Goal: Task Accomplishment & Management: Use online tool/utility

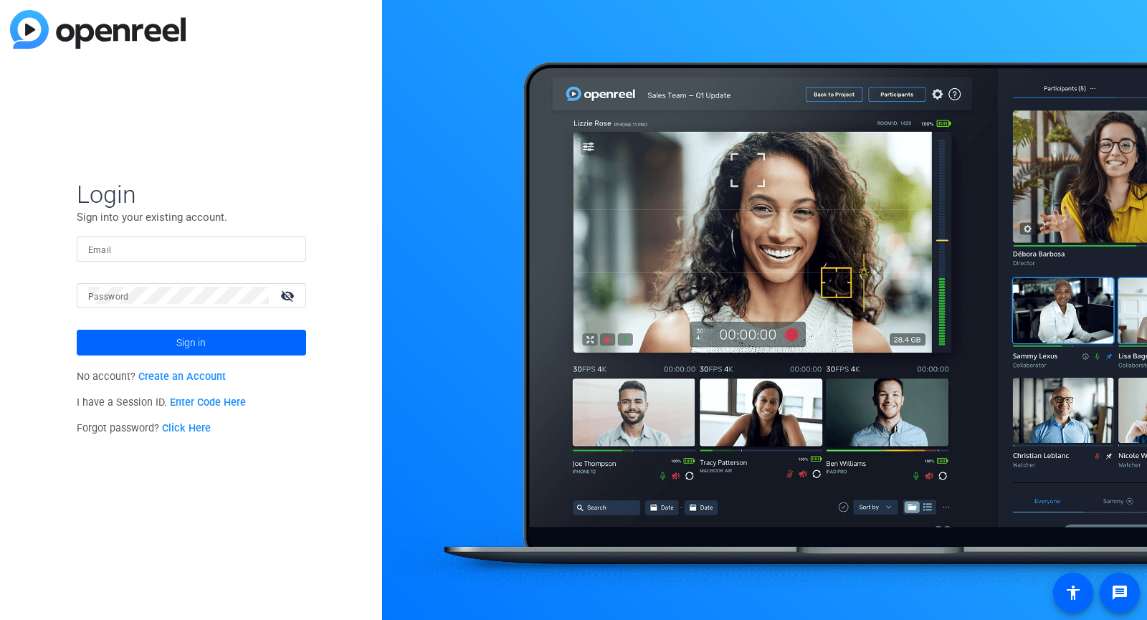
click at [177, 242] on input "Email" at bounding box center [191, 248] width 207 height 17
click at [164, 249] on input "Email" at bounding box center [191, 248] width 207 height 17
click at [97, 247] on input "[PERSON_NAME]" at bounding box center [191, 248] width 207 height 17
drag, startPoint x: 113, startPoint y: 247, endPoint x: 37, endPoint y: 247, distance: 76.7
click at [37, 247] on div "Login Sign into your existing account. Email ted Password visibility_off Sign i…" at bounding box center [191, 310] width 382 height 620
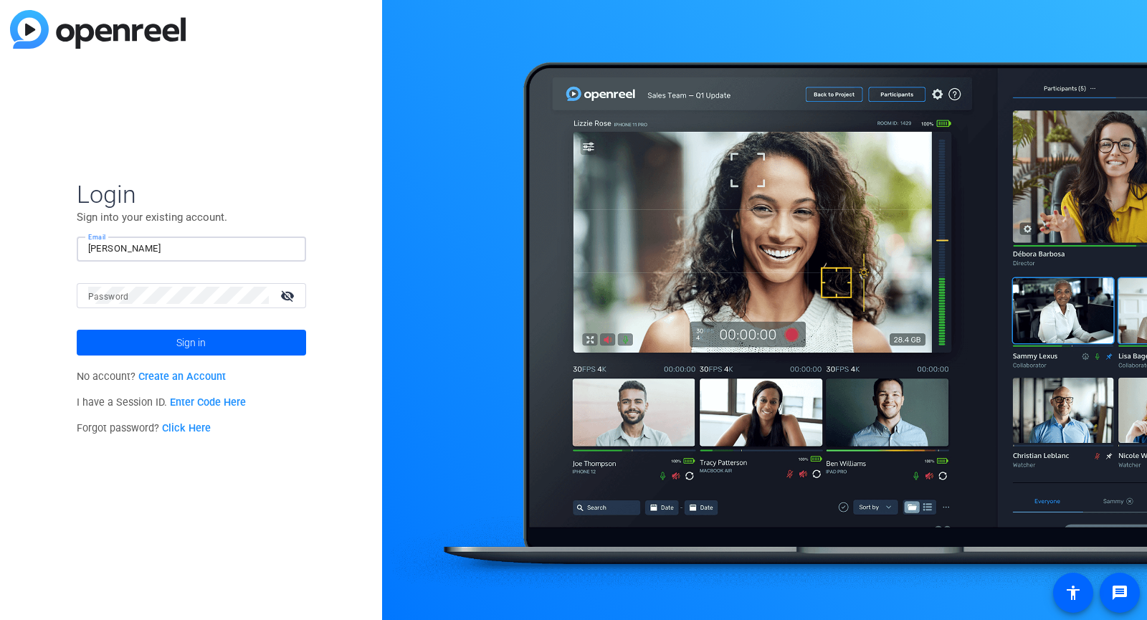
paste input "@b-tv.com"
type input "[PERSON_NAME][EMAIL_ADDRESS][DOMAIN_NAME]"
click at [93, 295] on mat-label "Password" at bounding box center [108, 297] width 41 height 10
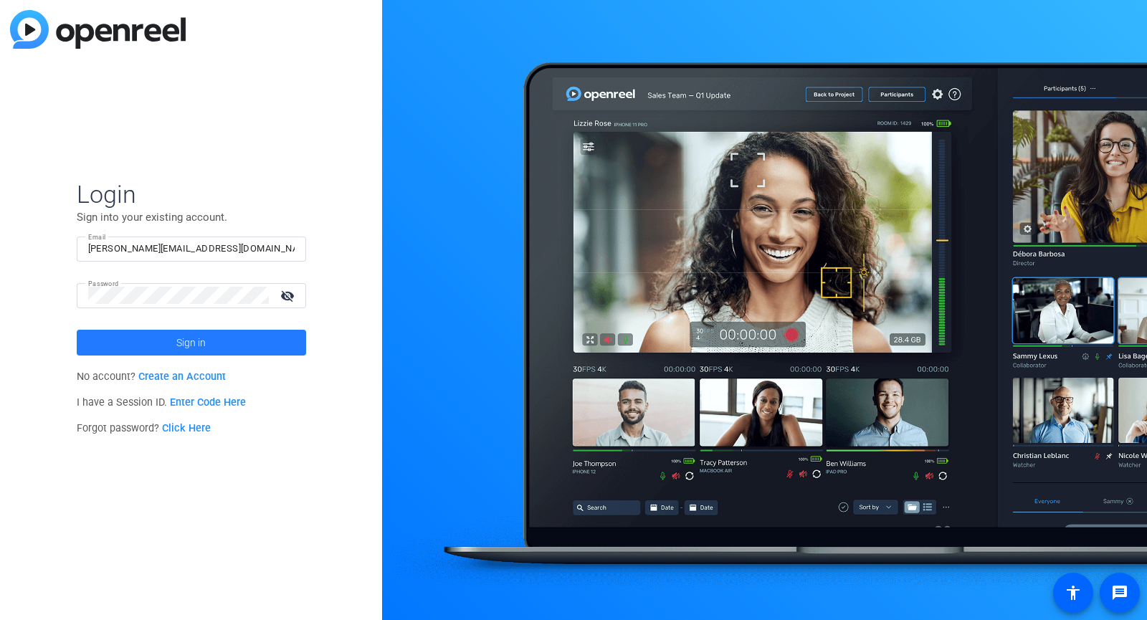
click at [151, 345] on span at bounding box center [191, 343] width 229 height 34
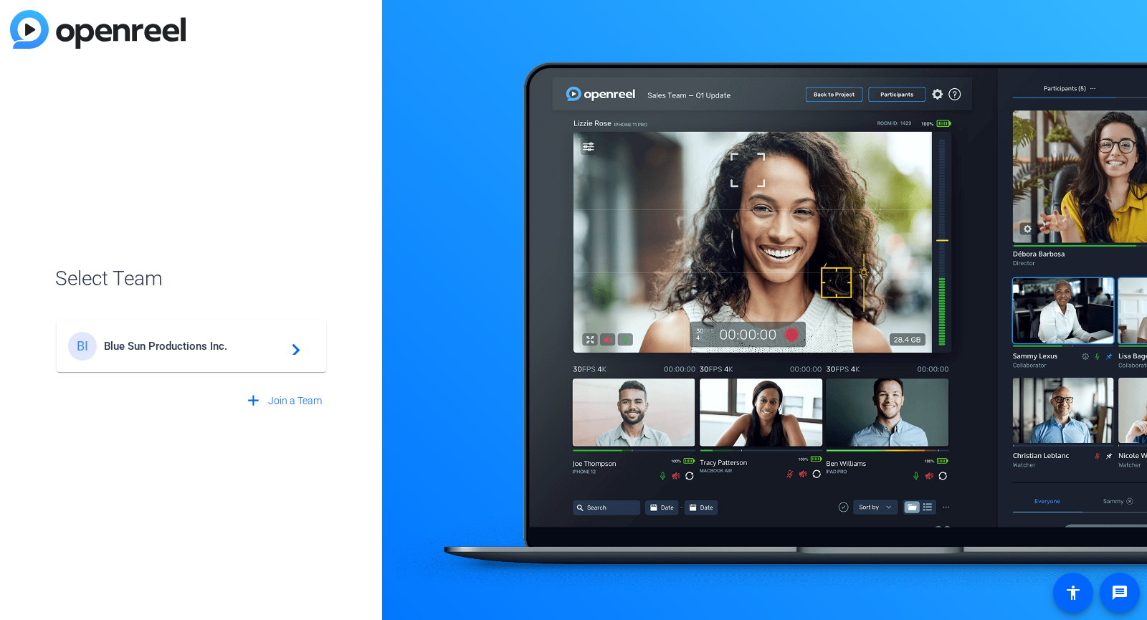
drag, startPoint x: 257, startPoint y: 321, endPoint x: 257, endPoint y: 333, distance: 11.5
click at [257, 330] on mat-card-content "BI Blue Sun Productions Inc. navigate_next" at bounding box center [192, 347] width 270 height 52
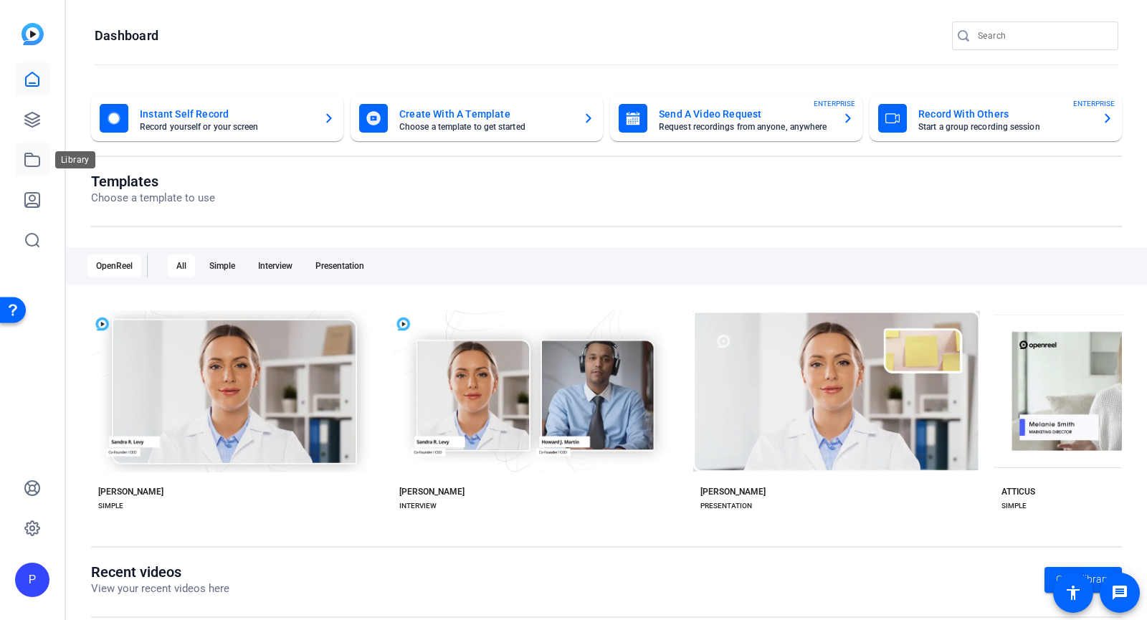
click at [37, 160] on icon at bounding box center [32, 159] width 17 height 17
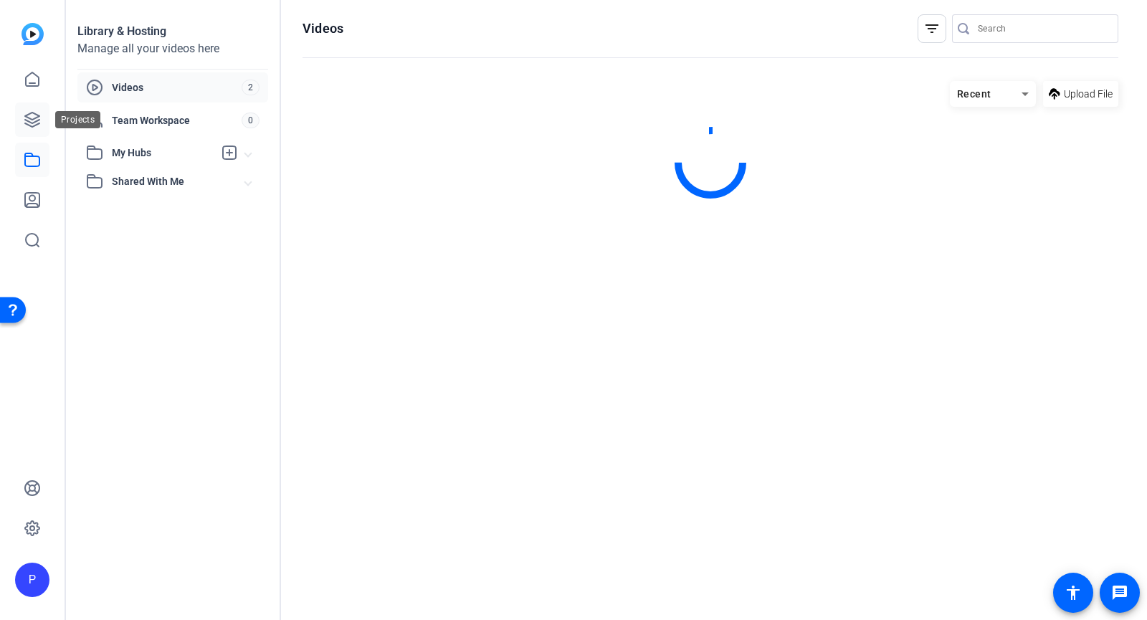
click at [35, 122] on icon at bounding box center [32, 120] width 14 height 14
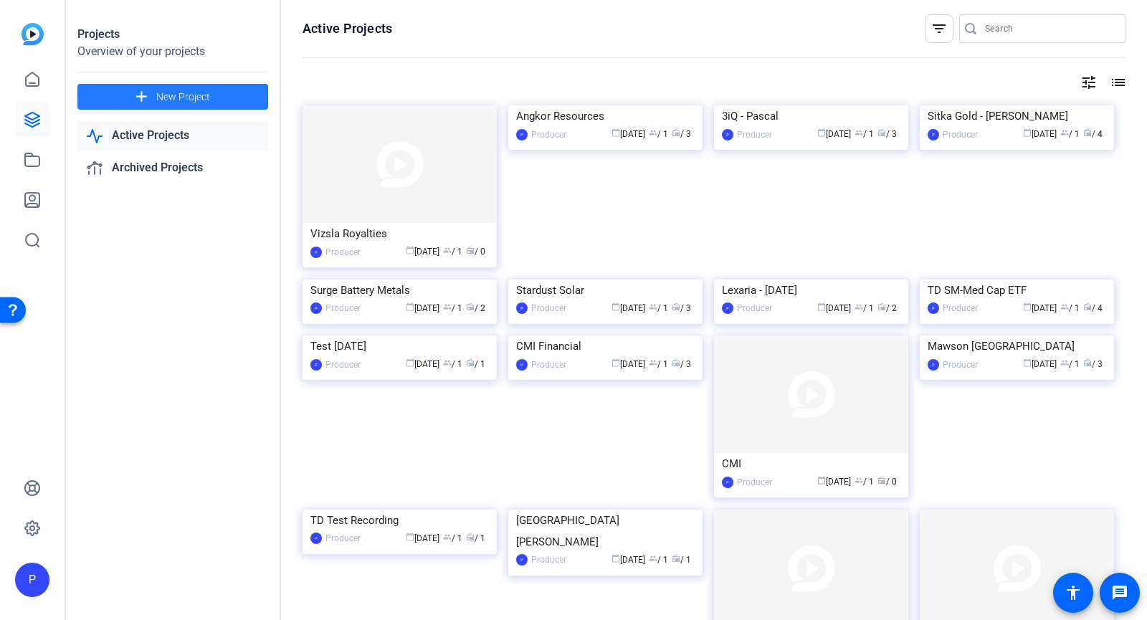
click at [209, 97] on span "New Project" at bounding box center [183, 97] width 54 height 15
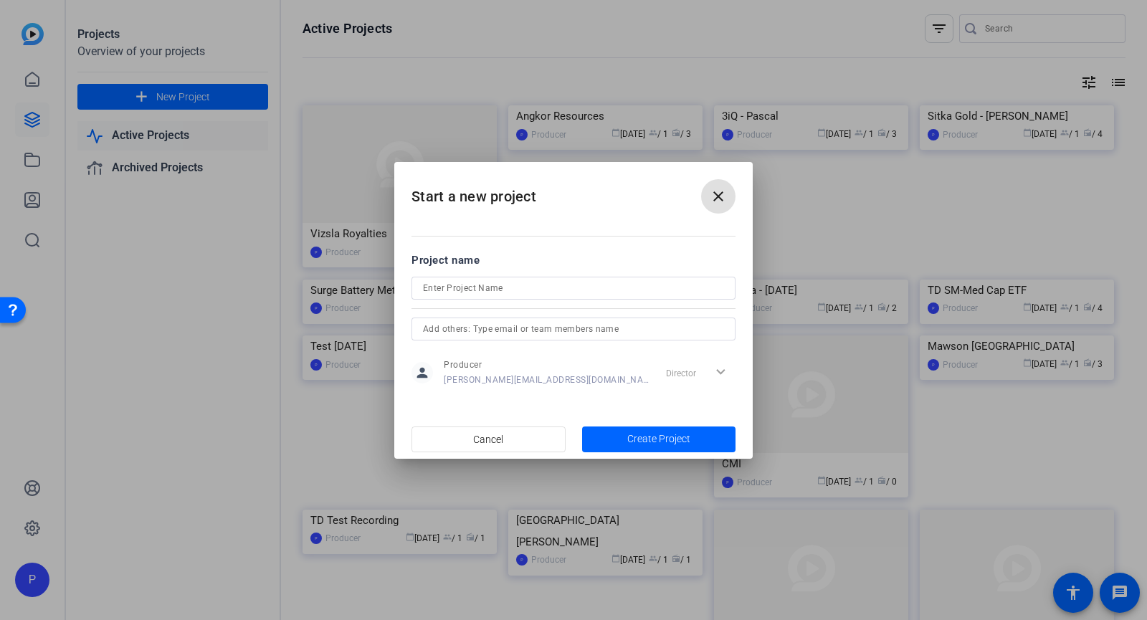
click at [534, 284] on input at bounding box center [573, 288] width 301 height 17
type input "Test"
click at [646, 445] on span "Create Project" at bounding box center [658, 439] width 63 height 15
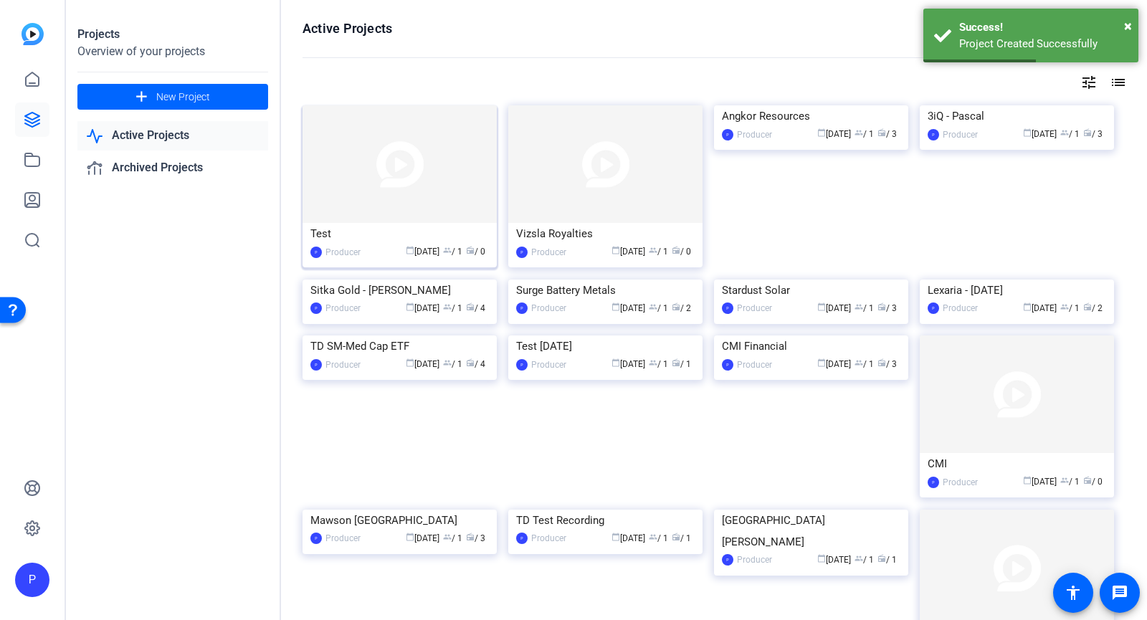
click at [366, 194] on img at bounding box center [400, 164] width 194 height 118
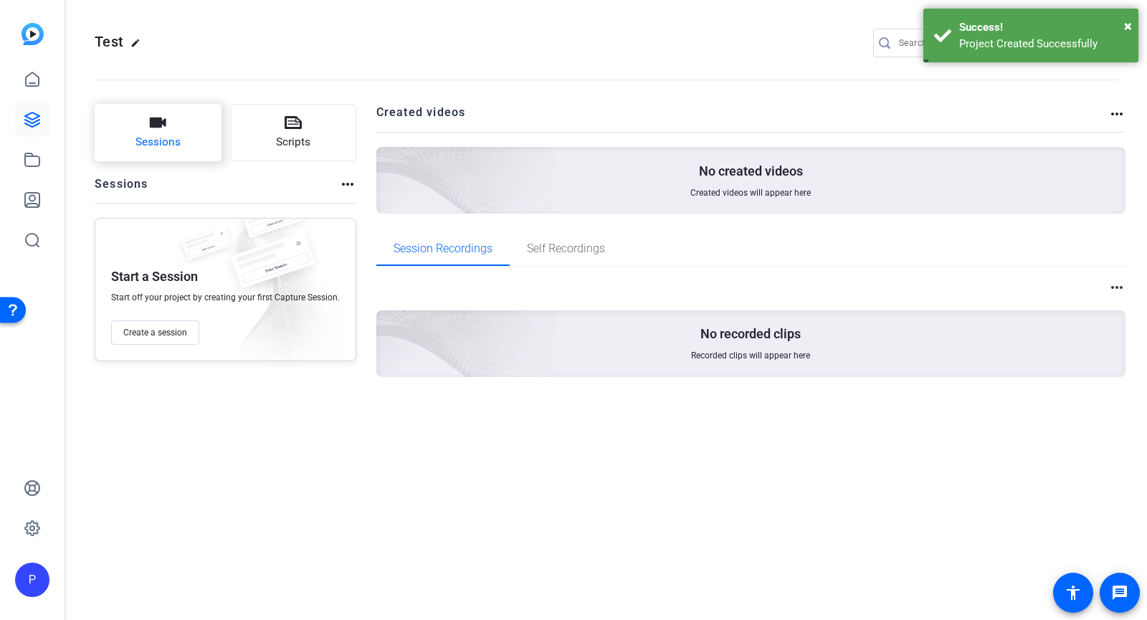
click at [146, 132] on button "Sessions" at bounding box center [158, 132] width 127 height 57
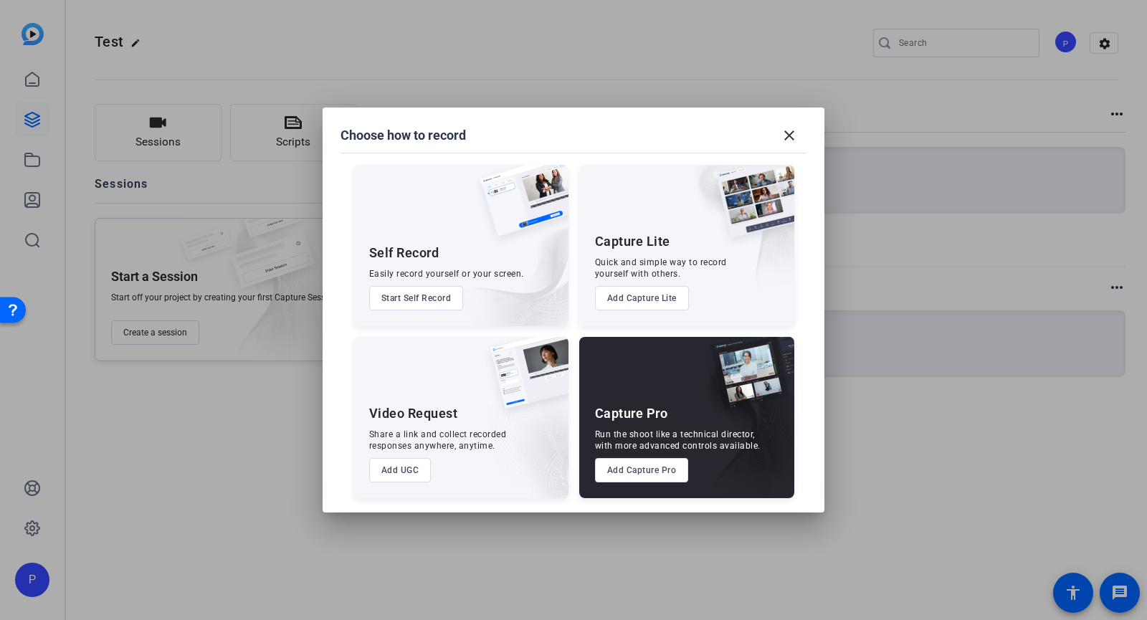
click at [431, 303] on button "Start Self Record" at bounding box center [416, 298] width 95 height 24
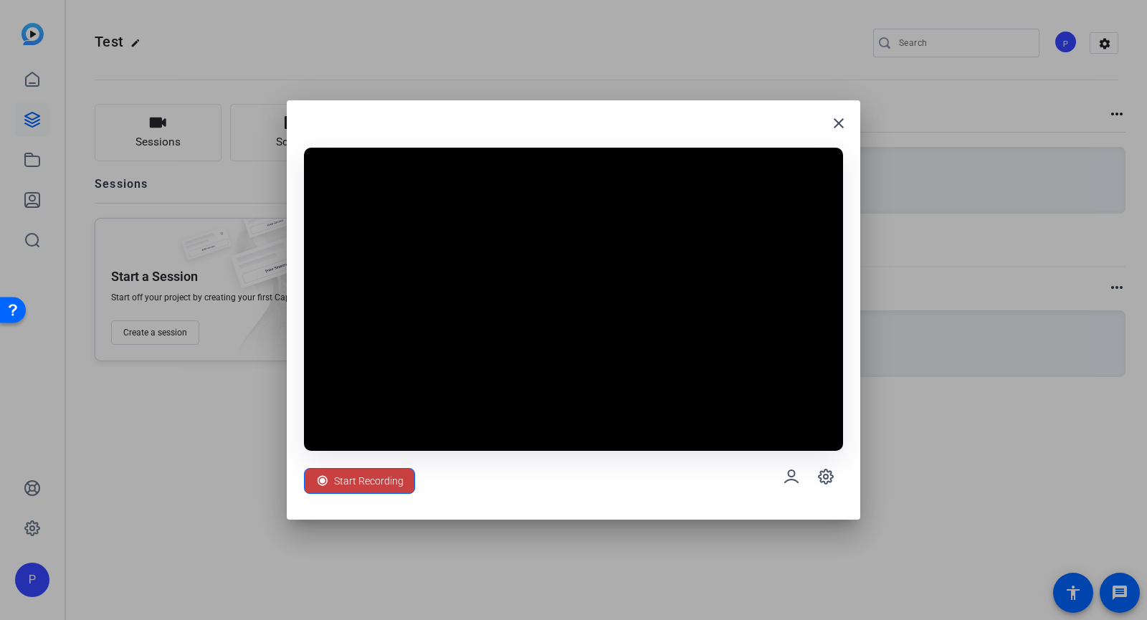
click at [379, 480] on span "Start Recording" at bounding box center [369, 481] width 70 height 27
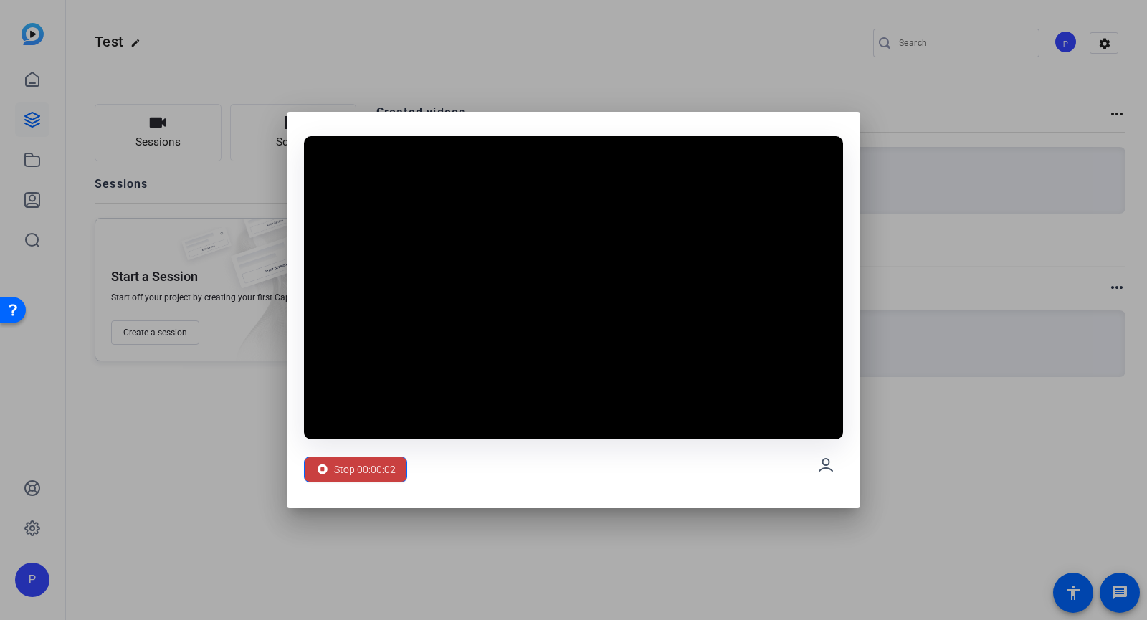
click at [387, 478] on span "Stop 00:00:02" at bounding box center [365, 469] width 62 height 27
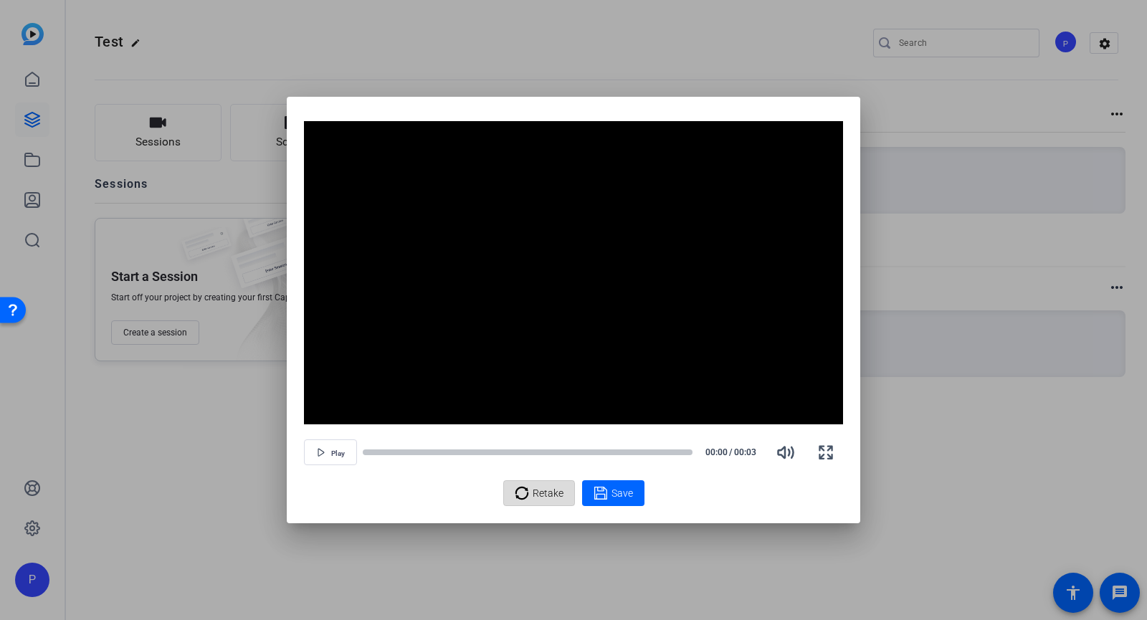
click at [535, 496] on span "Retake" at bounding box center [548, 493] width 31 height 27
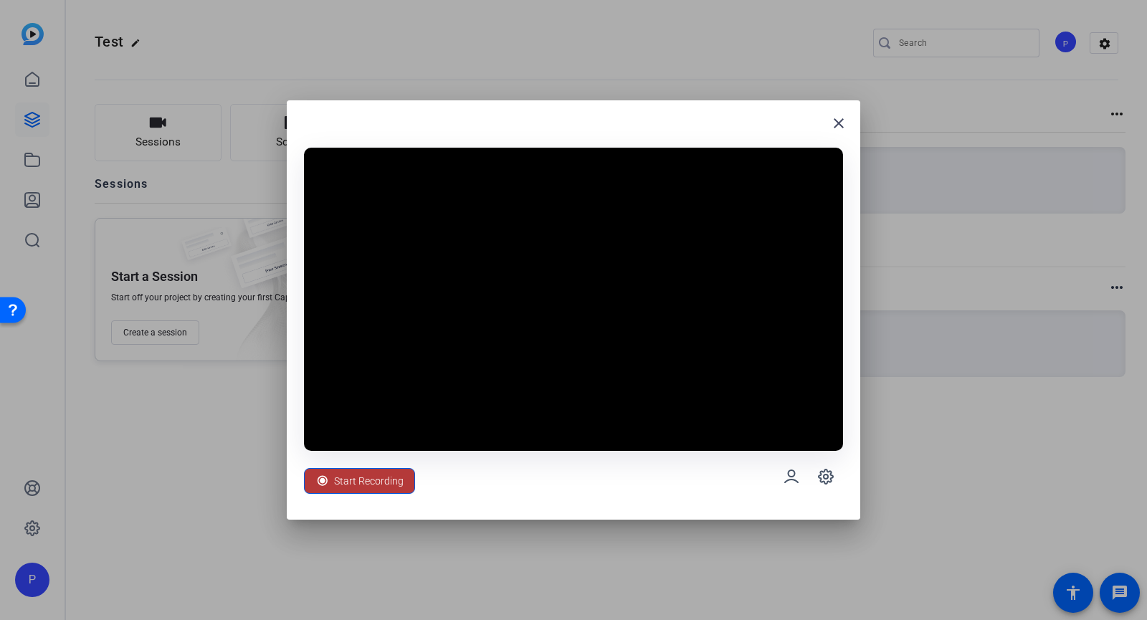
click at [338, 483] on span "Start Recording" at bounding box center [369, 481] width 70 height 27
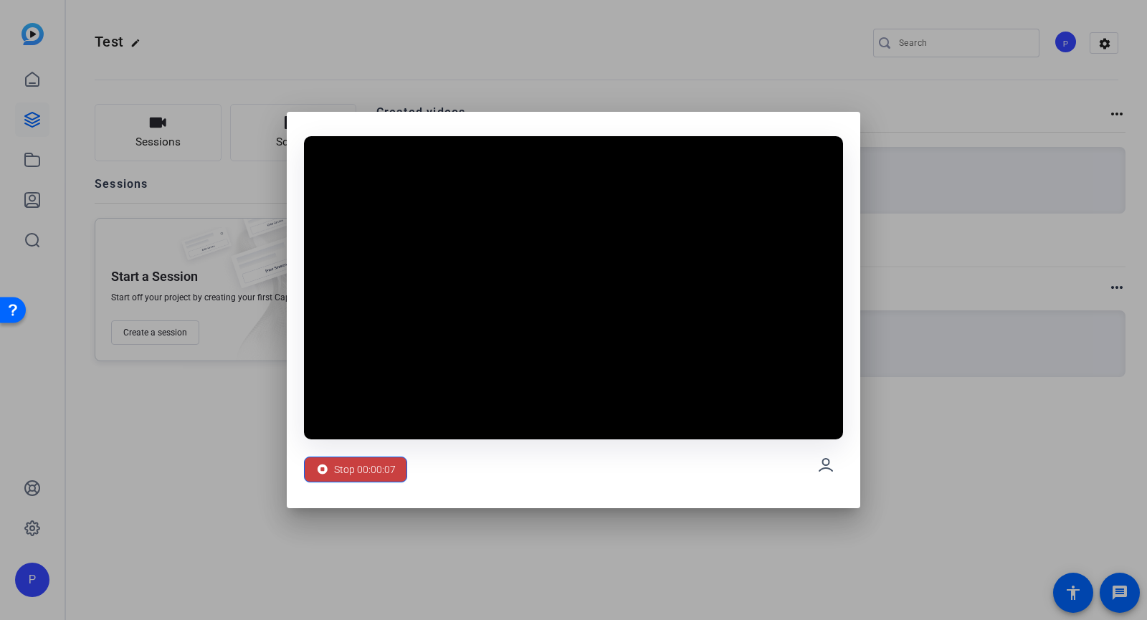
click at [354, 474] on span "Stop 00:00:07" at bounding box center [365, 469] width 62 height 27
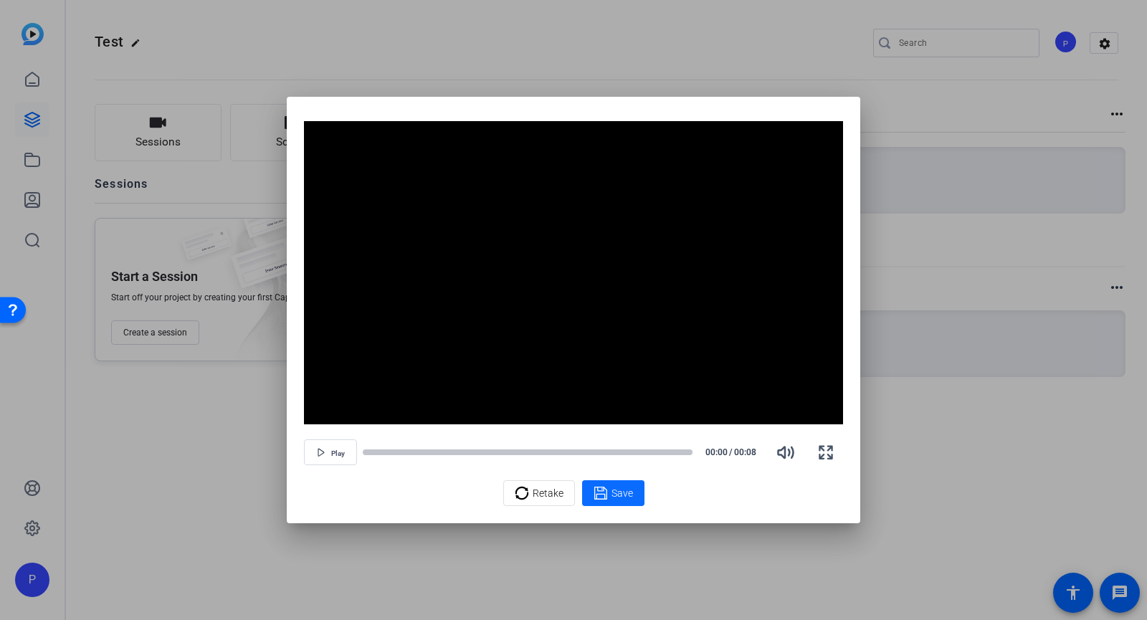
click at [601, 501] on icon at bounding box center [601, 493] width 14 height 17
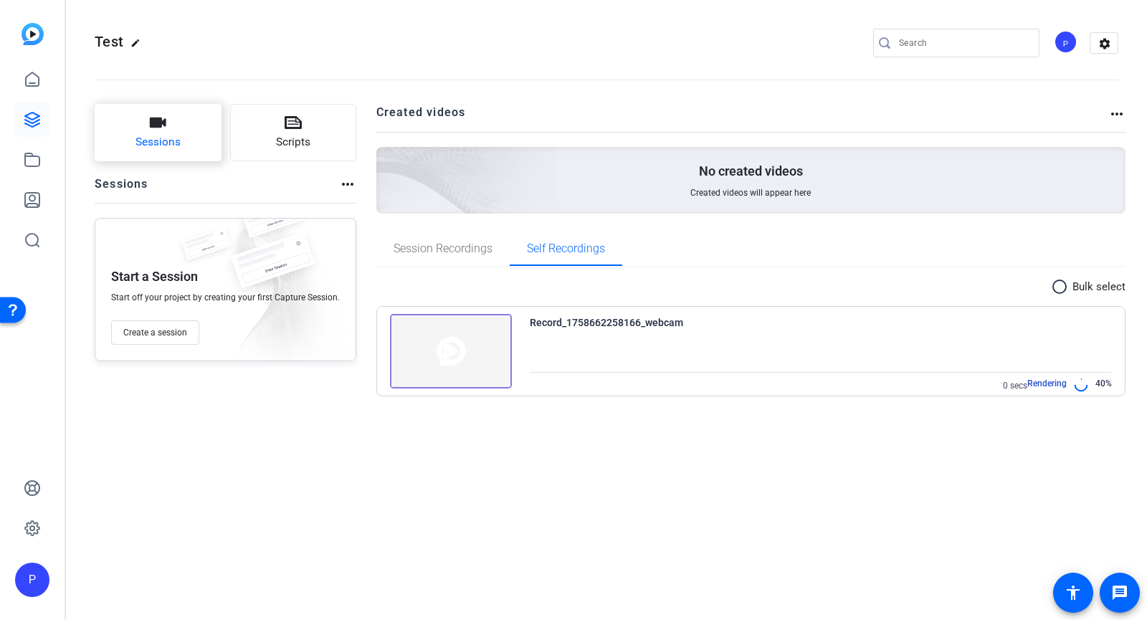
click at [156, 151] on span "Sessions" at bounding box center [158, 142] width 45 height 16
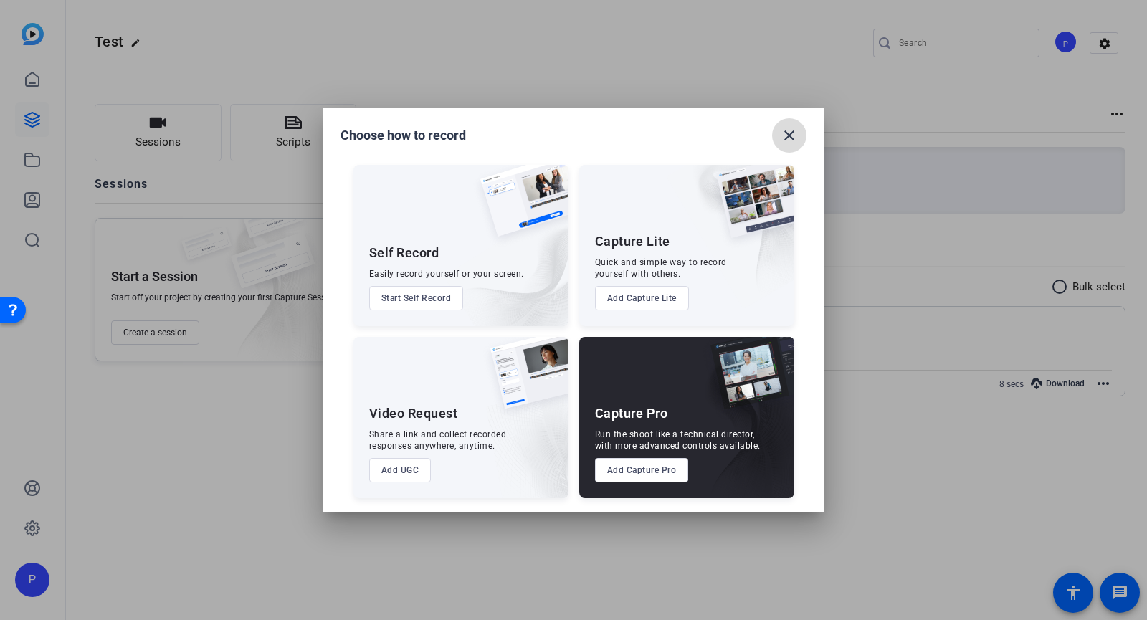
click at [797, 135] on mat-icon "close" at bounding box center [789, 135] width 17 height 17
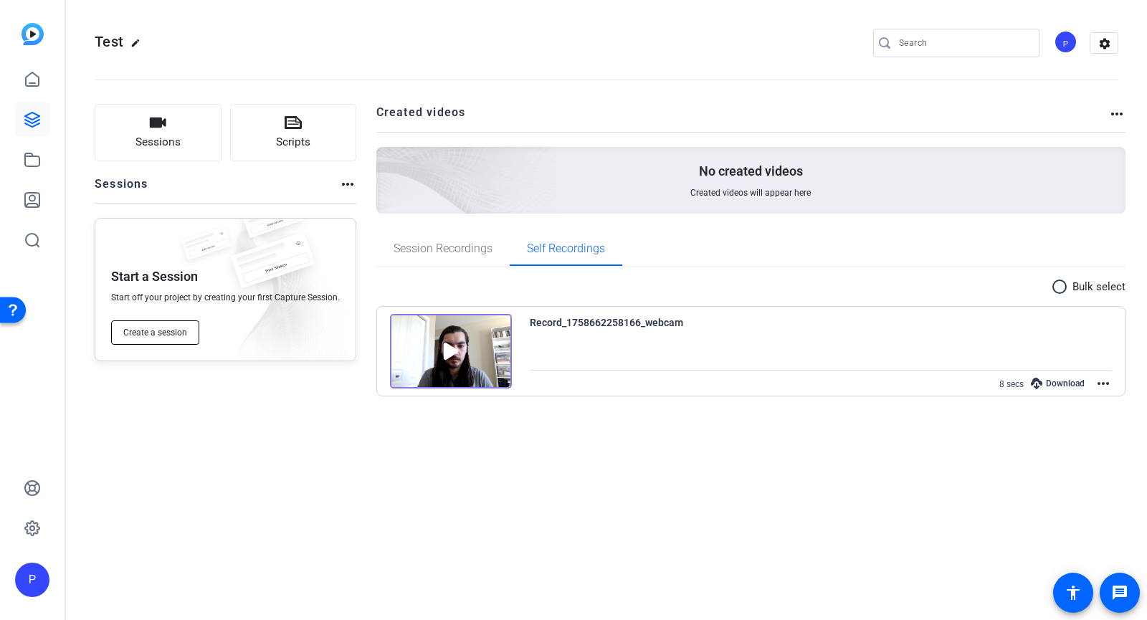
click at [128, 331] on span "Create a session" at bounding box center [155, 332] width 64 height 11
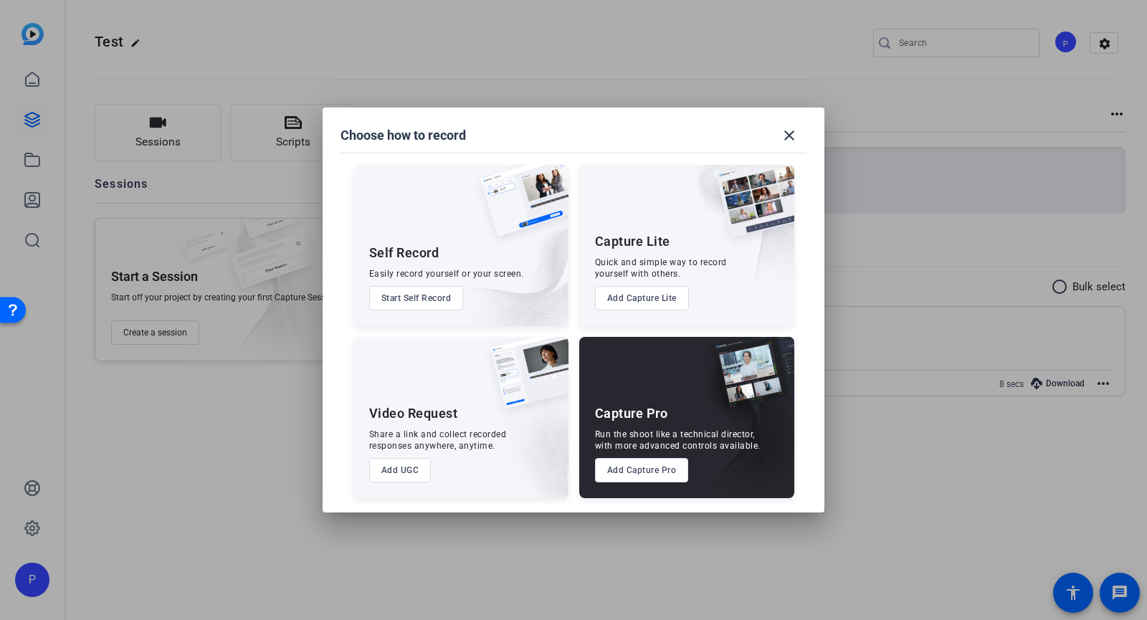
click at [643, 300] on button "Add Capture Lite" at bounding box center [642, 298] width 94 height 24
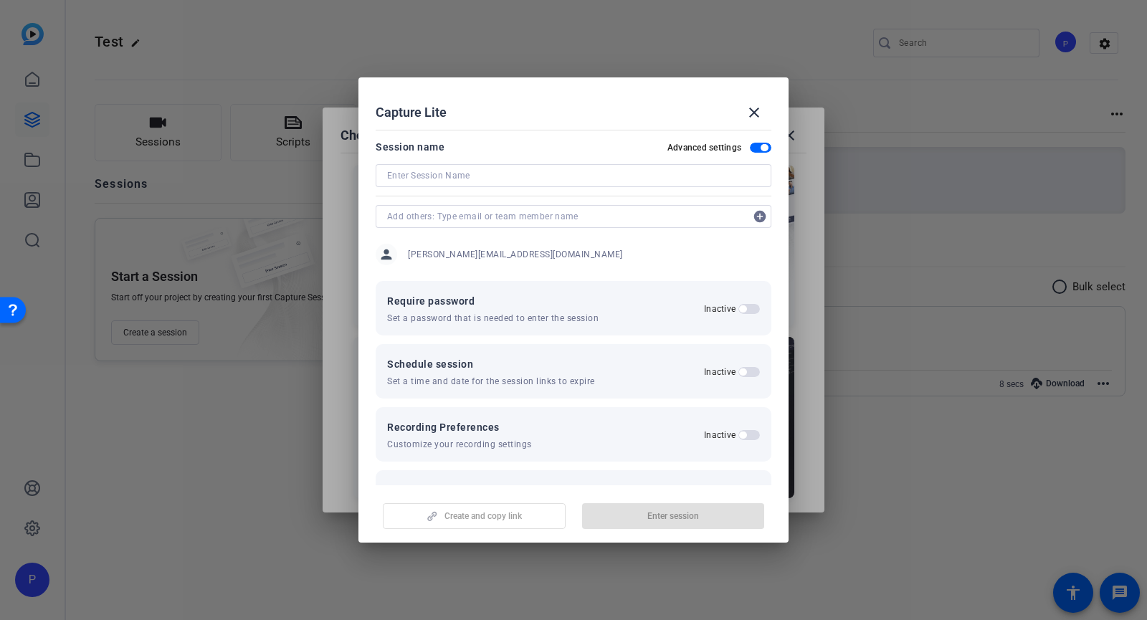
click at [523, 175] on input at bounding box center [573, 175] width 373 height 17
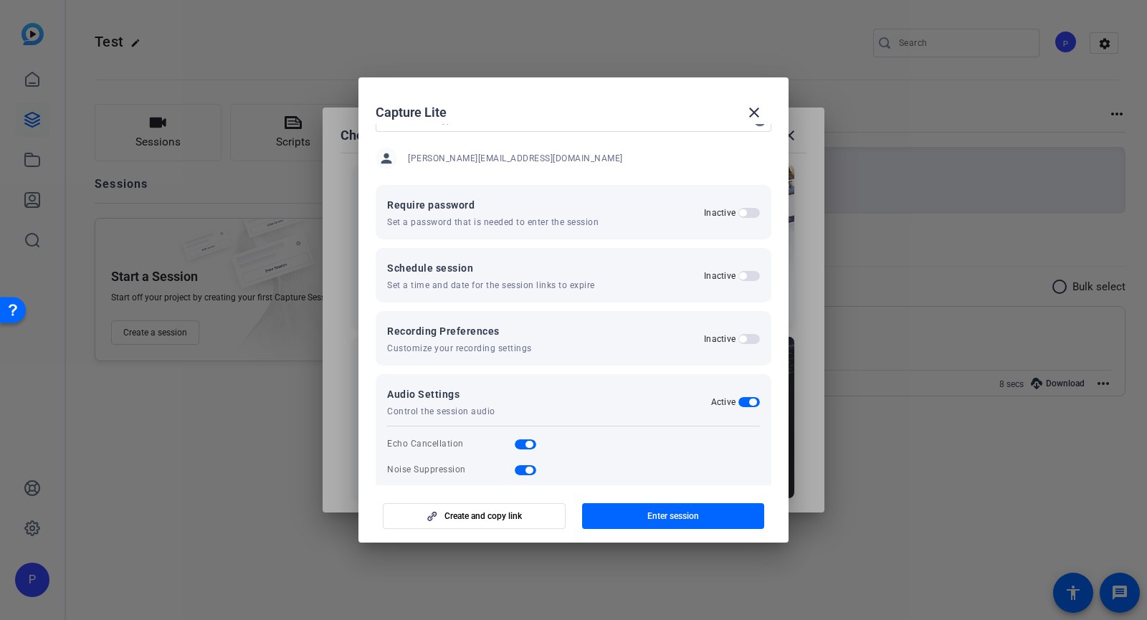
scroll to position [116, 0]
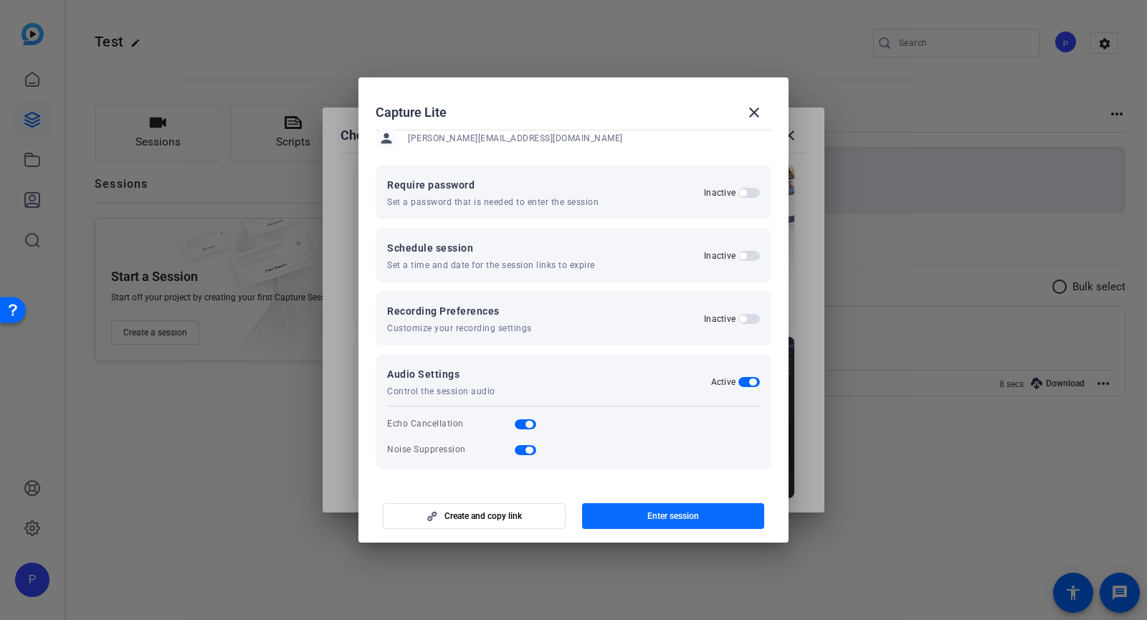
type input "Test Link"
click at [657, 521] on span "Enter session" at bounding box center [674, 516] width 52 height 11
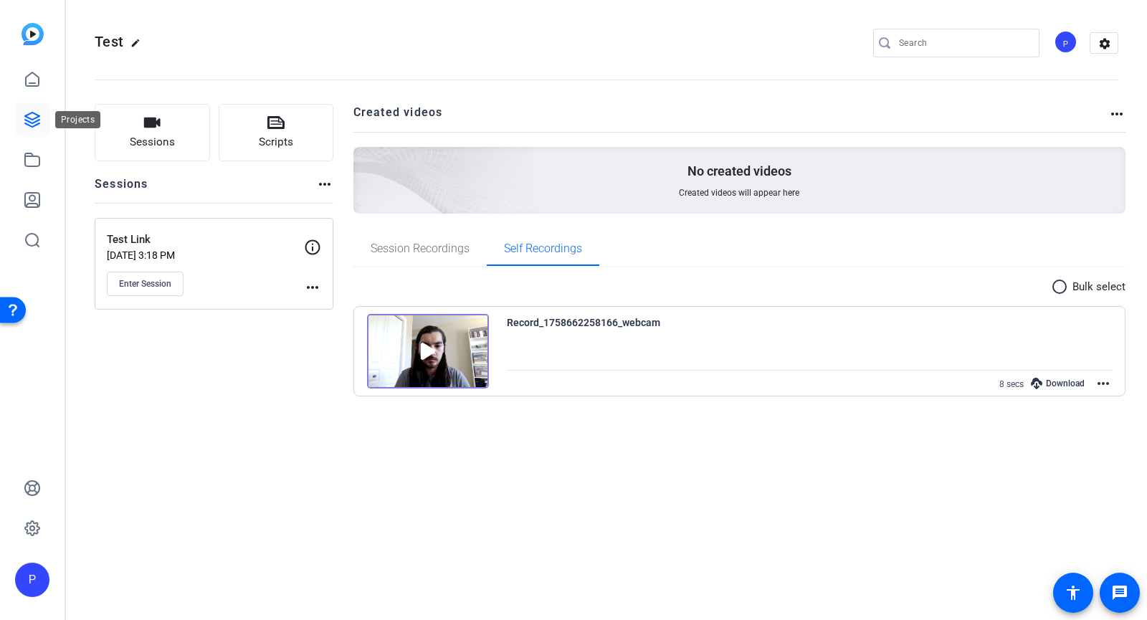
click at [24, 126] on icon at bounding box center [32, 119] width 17 height 17
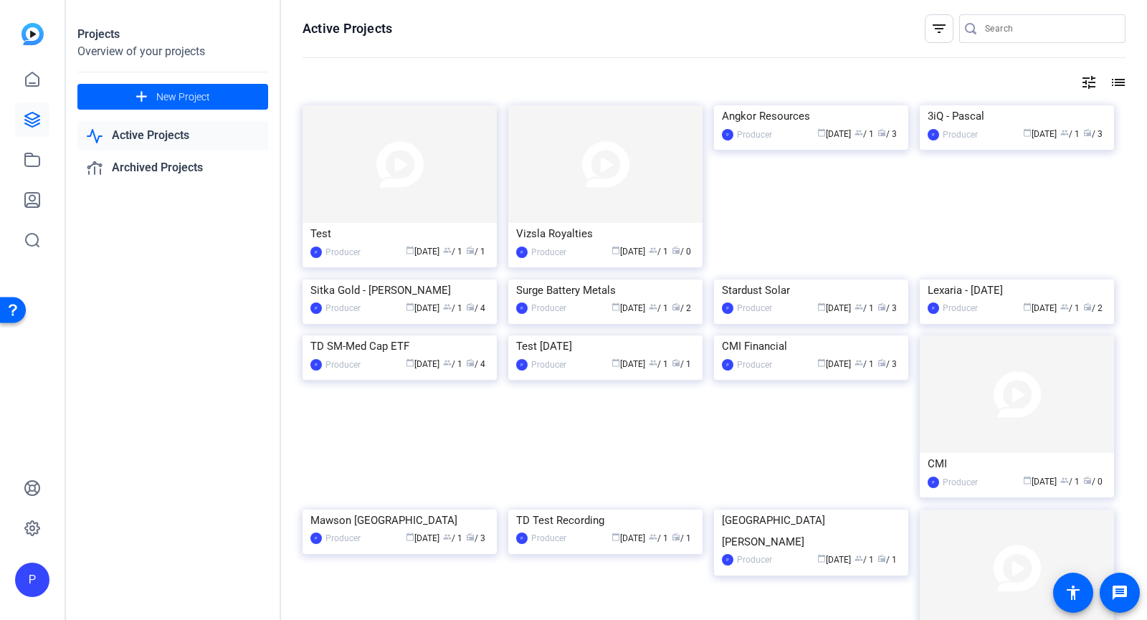
click at [134, 275] on div "Projects Overview of your projects add New Project Active Projects Archived Pro…" at bounding box center [173, 310] width 215 height 620
click at [413, 158] on img at bounding box center [400, 164] width 194 height 118
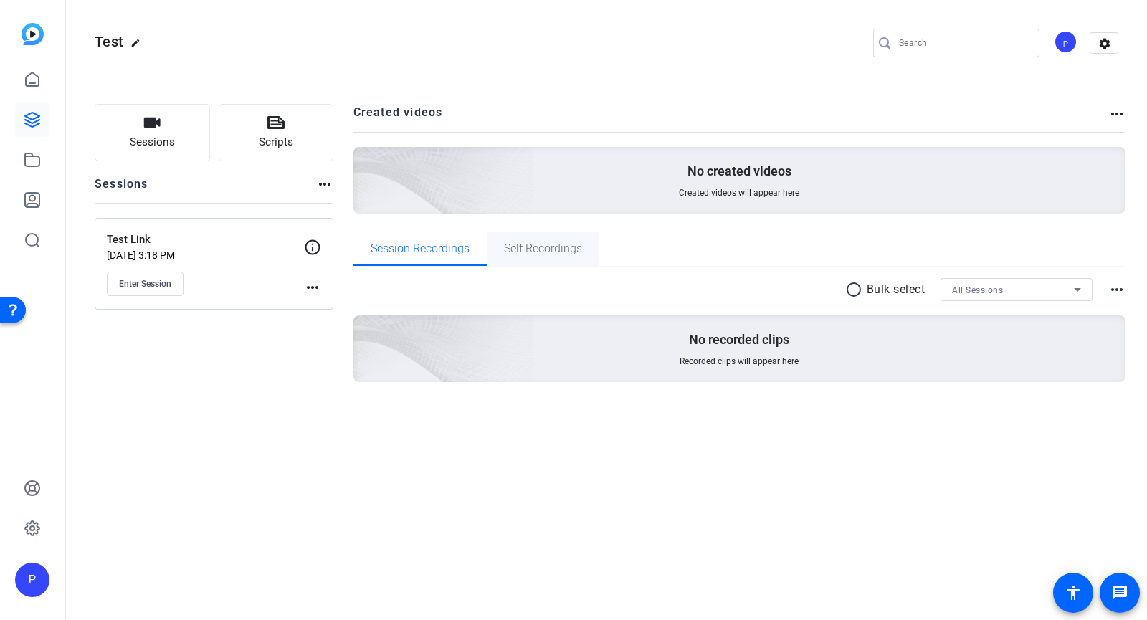
click at [546, 255] on span "Self Recordings" at bounding box center [543, 248] width 78 height 11
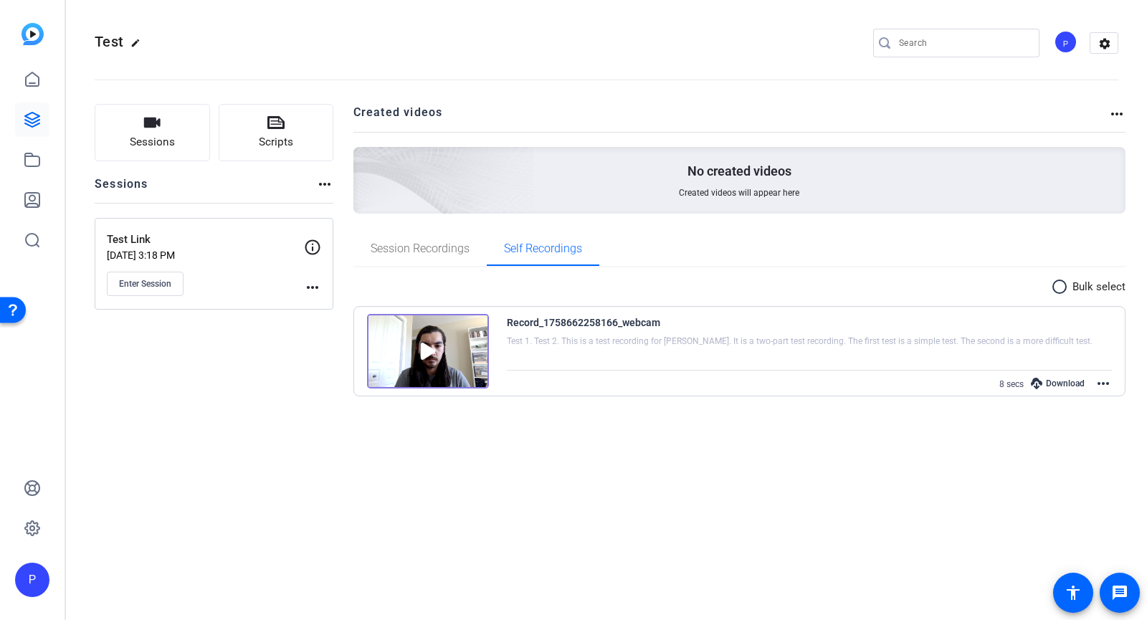
click at [432, 347] on img at bounding box center [428, 351] width 122 height 75
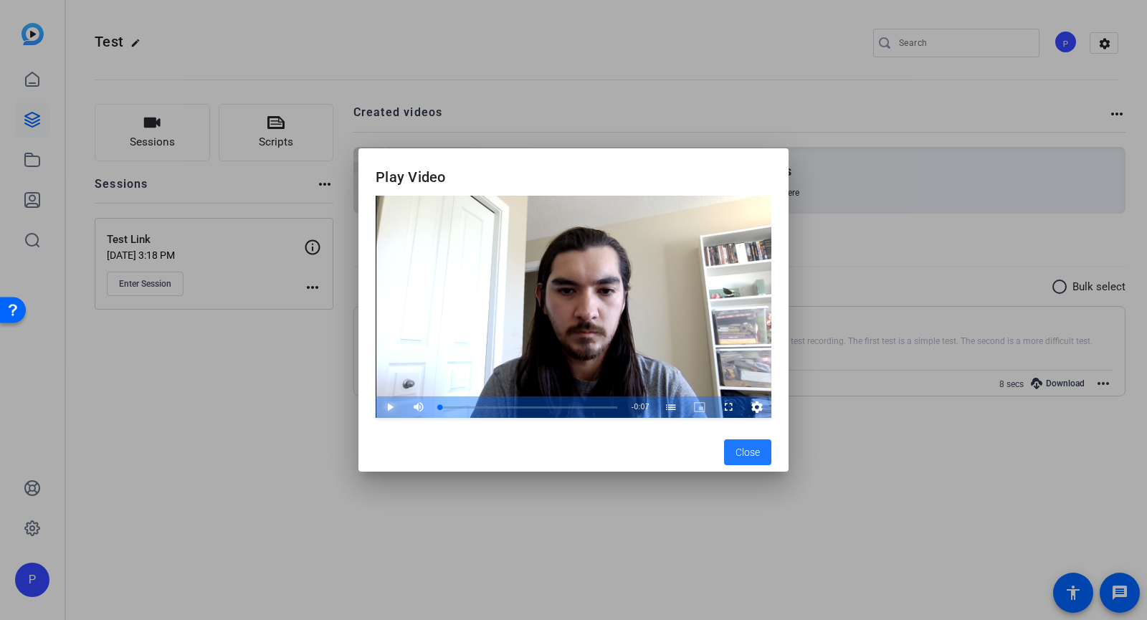
click at [376, 404] on span "Video Player" at bounding box center [376, 408] width 0 height 22
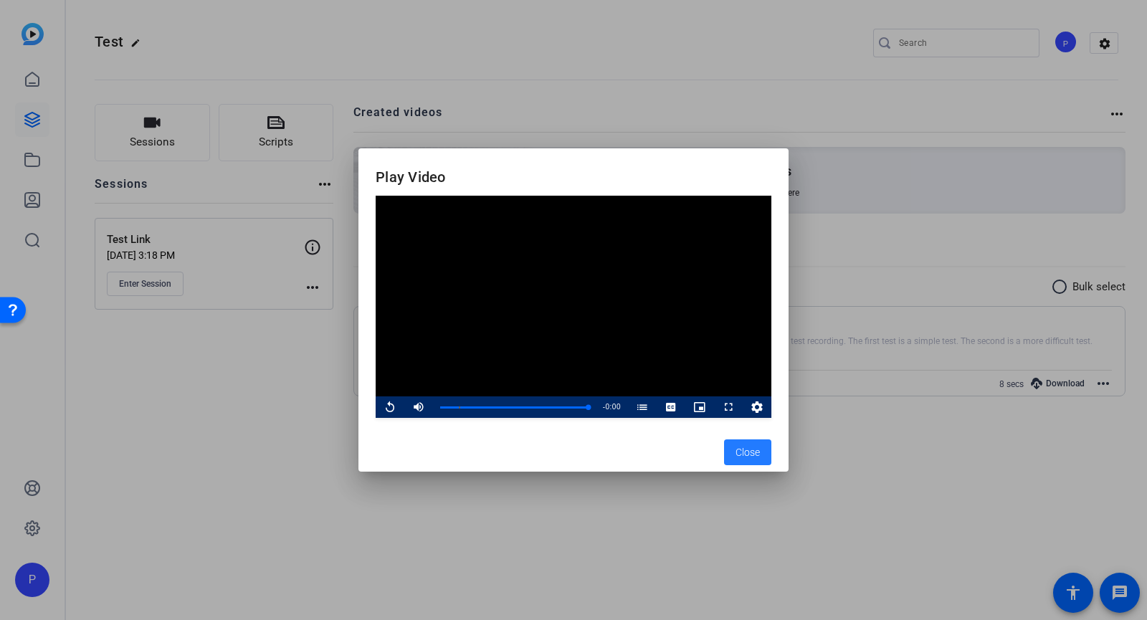
click at [757, 453] on span "Close" at bounding box center [748, 452] width 24 height 15
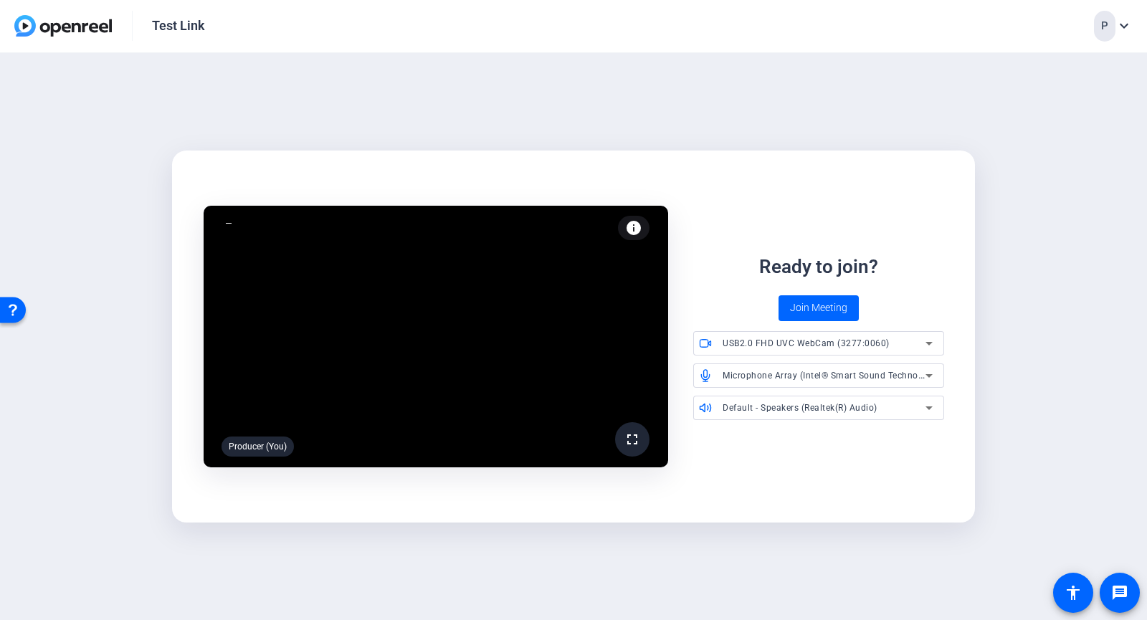
click at [811, 313] on span "Join Meeting" at bounding box center [818, 307] width 57 height 15
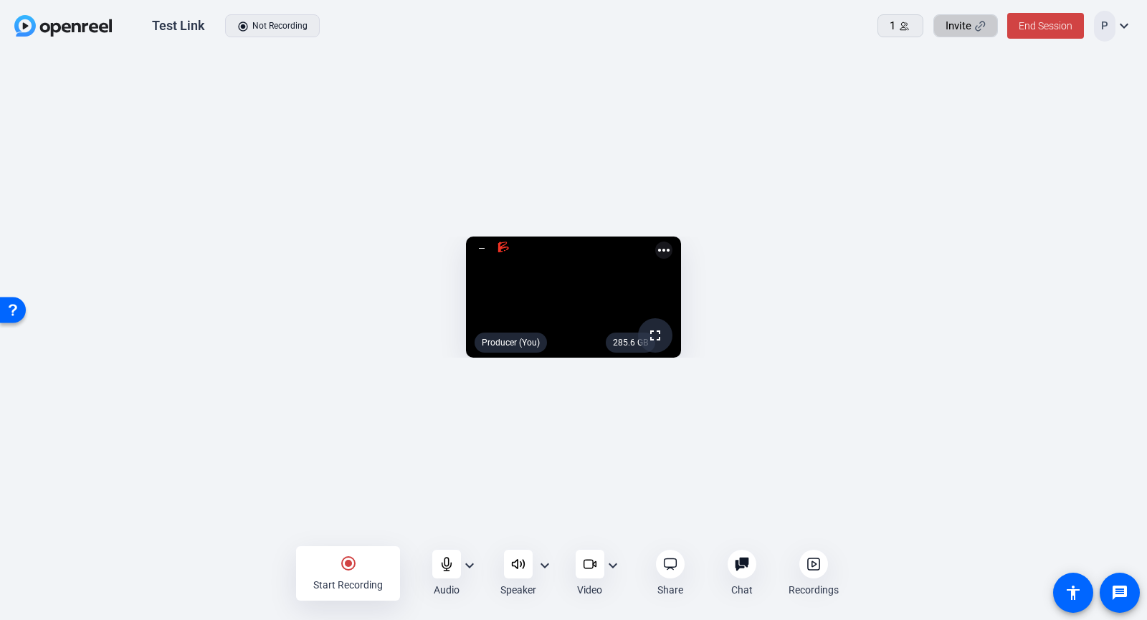
click at [962, 27] on span "Invite" at bounding box center [959, 26] width 26 height 16
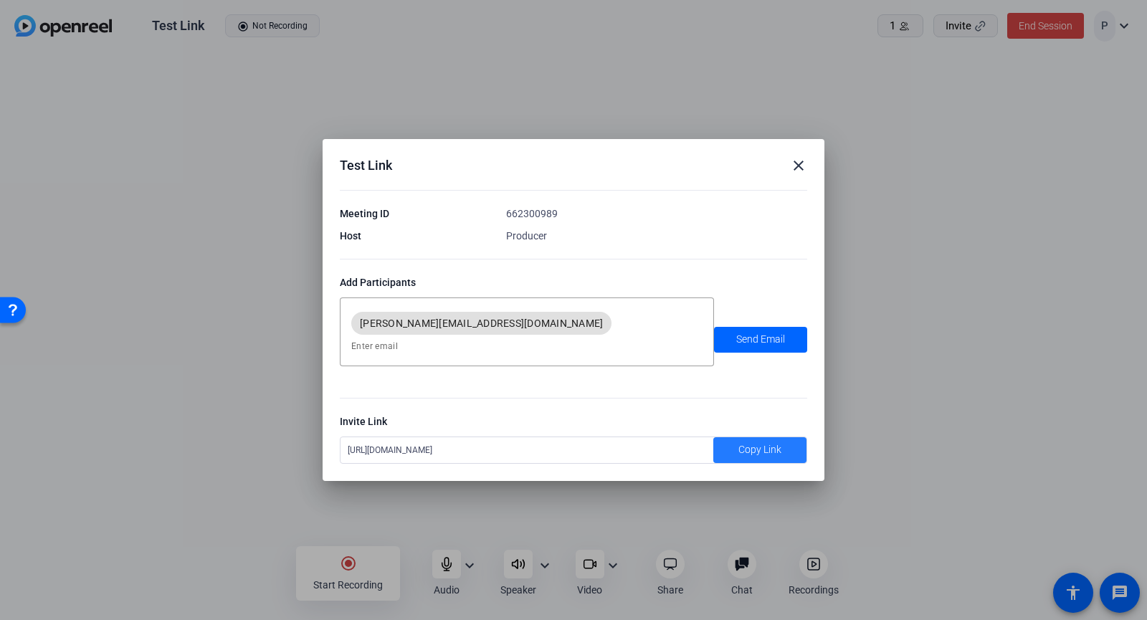
click at [764, 442] on span "Copy Link" at bounding box center [760, 449] width 43 height 15
drag, startPoint x: 54, startPoint y: 321, endPoint x: 72, endPoint y: 321, distance: 17.9
click at [54, 321] on div at bounding box center [573, 310] width 1147 height 620
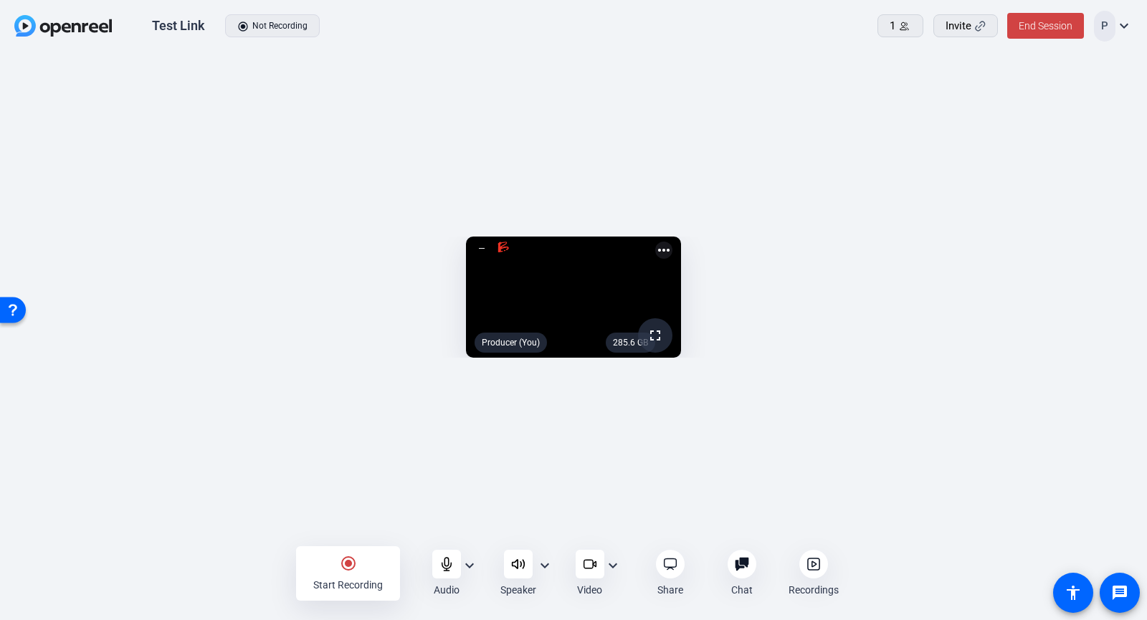
click at [95, 358] on openreel-capture-lite-video-stream "285.6 GB fullscreen Producer (You) more_horiz" at bounding box center [574, 297] width 1104 height 121
click at [899, 20] on div "1" at bounding box center [901, 26] width 22 height 16
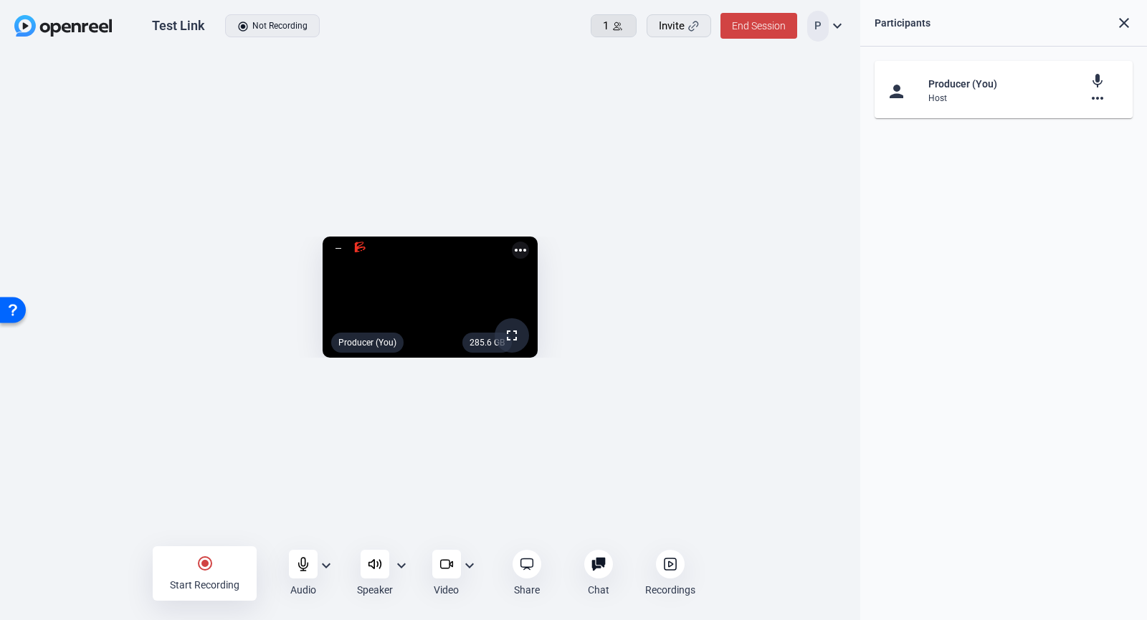
click at [606, 25] on span "1" at bounding box center [606, 26] width 6 height 16
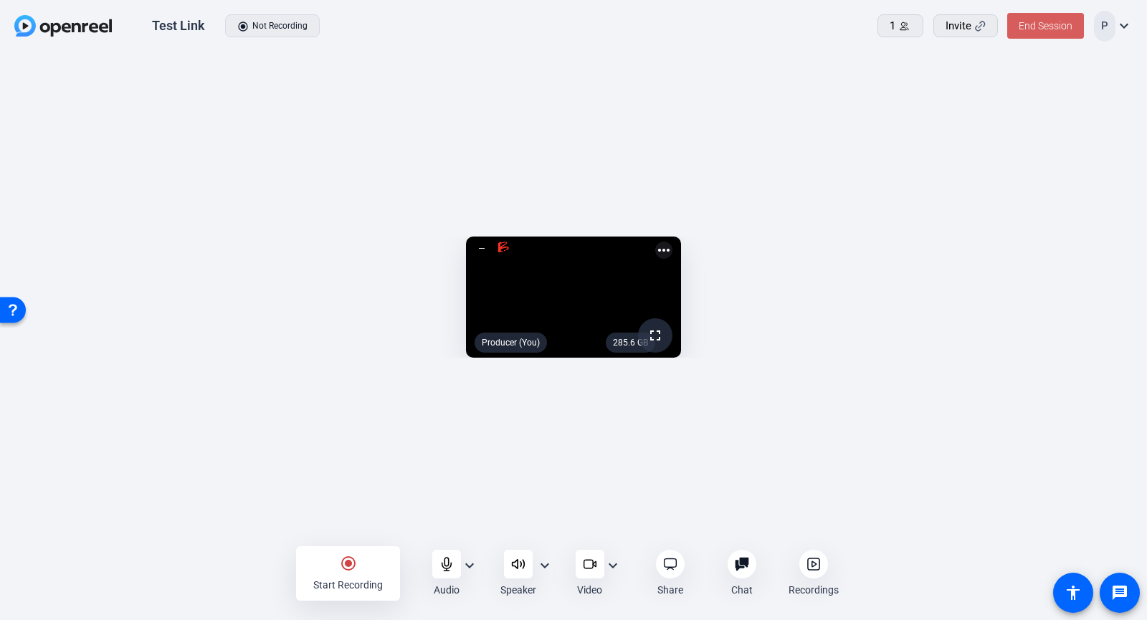
click at [1058, 29] on span "End Session" at bounding box center [1046, 25] width 54 height 11
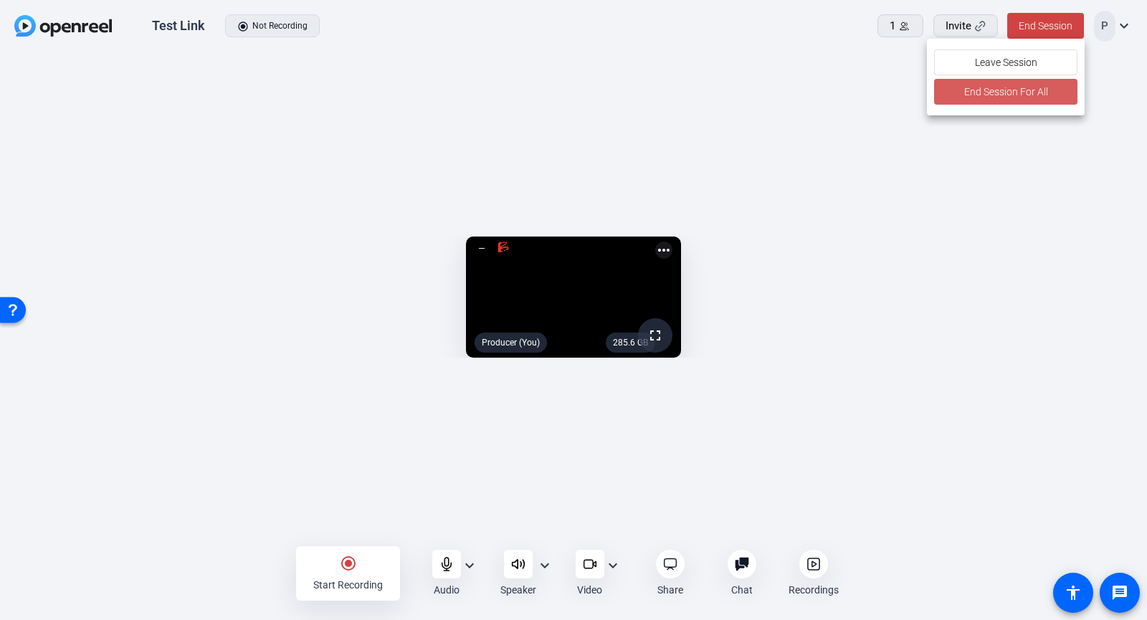
click at [1036, 96] on span "End Session For All" at bounding box center [1006, 91] width 84 height 17
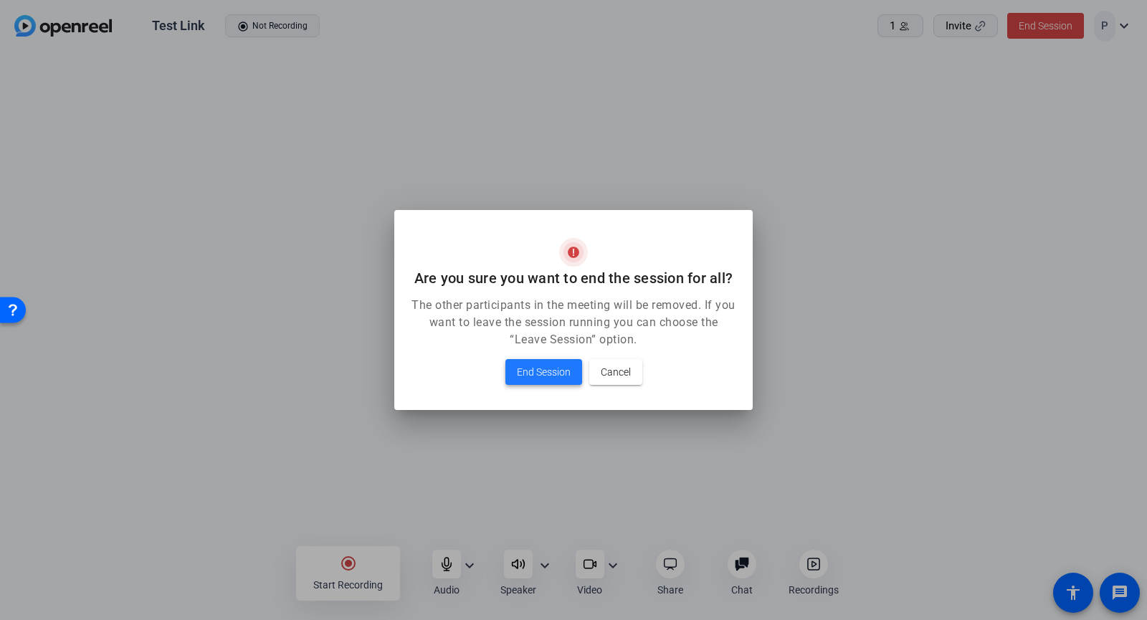
click at [538, 366] on span "End Session" at bounding box center [544, 372] width 54 height 17
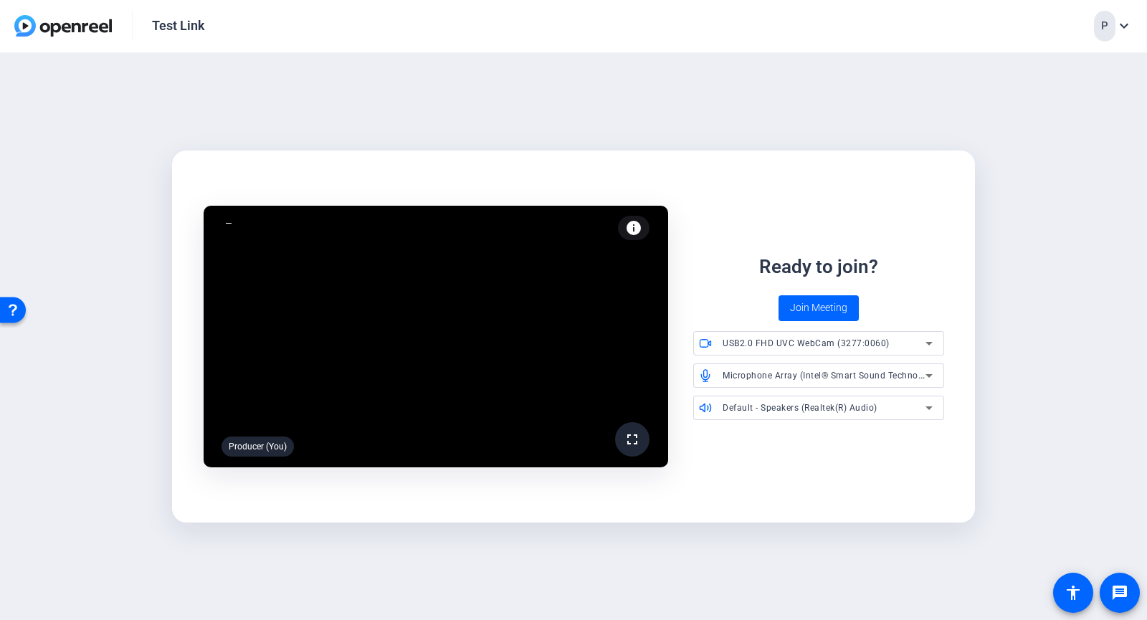
drag, startPoint x: 4, startPoint y: 187, endPoint x: 15, endPoint y: 164, distance: 25.7
click at [4, 187] on div "fullscreen Producer (You) info Test your audio and video Ready to join? Join Me…" at bounding box center [573, 337] width 1147 height 568
